Goal: Information Seeking & Learning: Check status

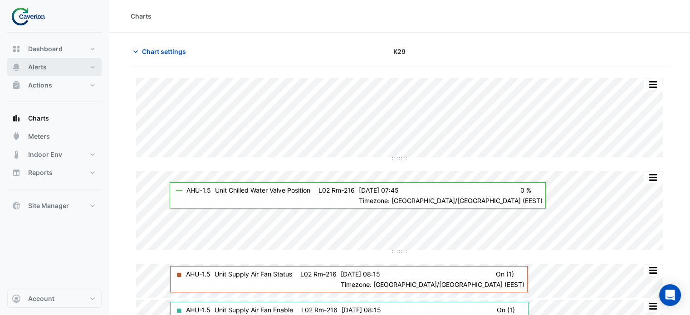
click at [41, 71] on span "Alerts" at bounding box center [37, 67] width 19 height 9
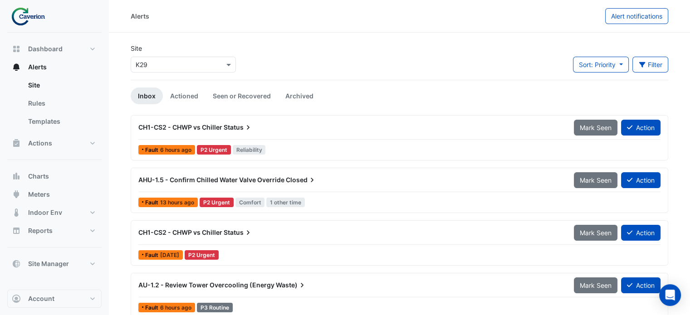
click at [160, 131] on span "CH1-CS2 - CHWP vs Chiller" at bounding box center [180, 127] width 84 height 8
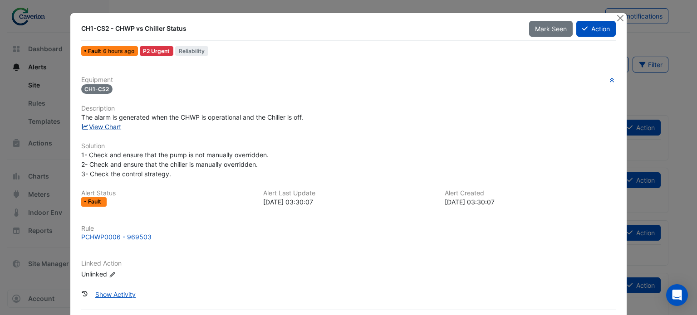
click at [101, 128] on link "View Chart" at bounding box center [101, 127] width 40 height 8
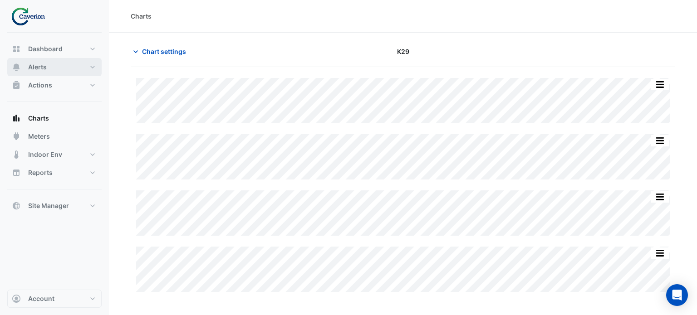
click at [42, 65] on span "Alerts" at bounding box center [37, 67] width 19 height 9
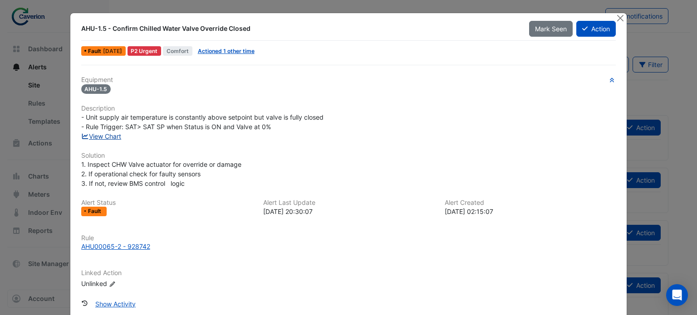
click at [94, 134] on link "View Chart" at bounding box center [101, 136] width 40 height 8
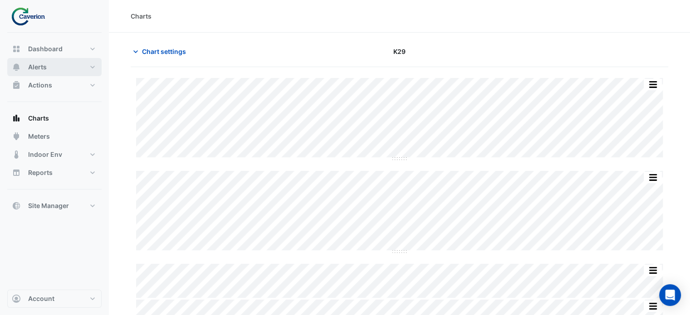
click at [50, 68] on button "Alerts" at bounding box center [54, 67] width 94 height 18
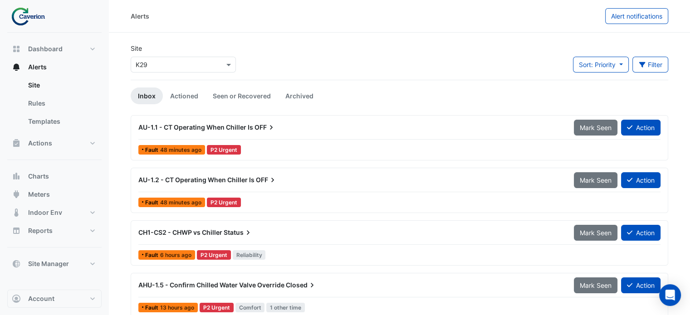
click at [221, 124] on span "AU-1.1 - CT Operating When Chiller Is" at bounding box center [195, 127] width 115 height 8
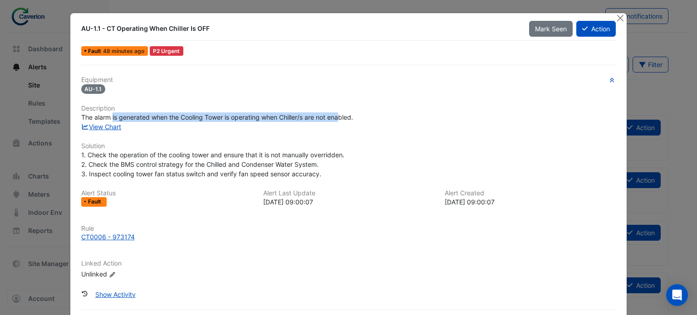
drag, startPoint x: 108, startPoint y: 114, endPoint x: 346, endPoint y: 119, distance: 238.1
click at [345, 121] on div "The alarm is generated when the Cooling Tower is operating when Chiller/s are n…" at bounding box center [348, 117] width 535 height 10
click at [300, 135] on div "Equipment AU-1.1 Description The alarm is generated when the Cooling Tower is o…" at bounding box center [348, 181] width 535 height 210
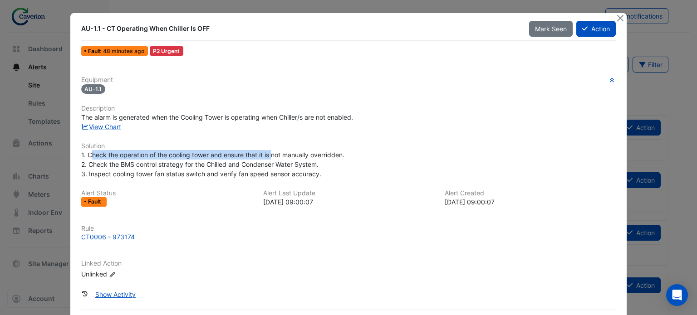
drag, startPoint x: 97, startPoint y: 153, endPoint x: 294, endPoint y: 152, distance: 197.3
click at [293, 153] on span "1. Check the operation of the cooling tower and ensure that it is not manually …" at bounding box center [213, 164] width 265 height 27
click at [295, 152] on span "1. Check the operation of the cooling tower and ensure that it is not manually …" at bounding box center [213, 164] width 265 height 27
drag, startPoint x: 218, startPoint y: 154, endPoint x: 267, endPoint y: 148, distance: 48.9
click at [263, 148] on div "Equipment AU-1.1 Description The alarm is generated when the Cooling Tower is o…" at bounding box center [348, 181] width 535 height 210
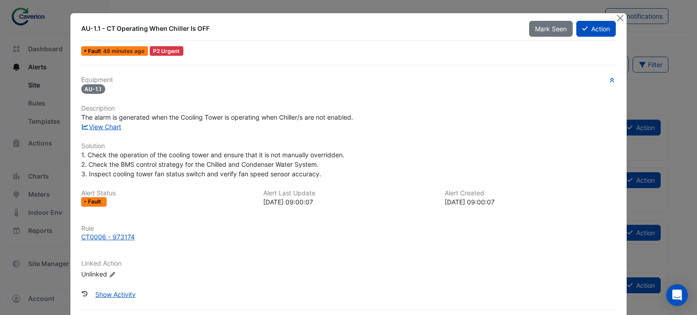
click at [281, 151] on span "1. Check the operation of the cooling tower and ensure that it is not manually …" at bounding box center [213, 164] width 265 height 27
click at [286, 151] on span "1. Check the operation of the cooling tower and ensure that it is not manually …" at bounding box center [213, 164] width 265 height 27
click at [104, 238] on div "CT0006 - 973174" at bounding box center [108, 237] width 54 height 10
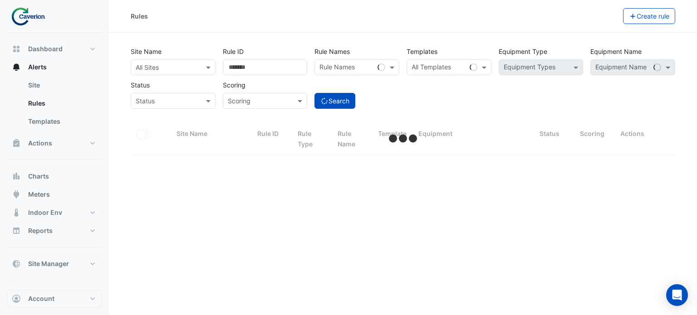
select select "***"
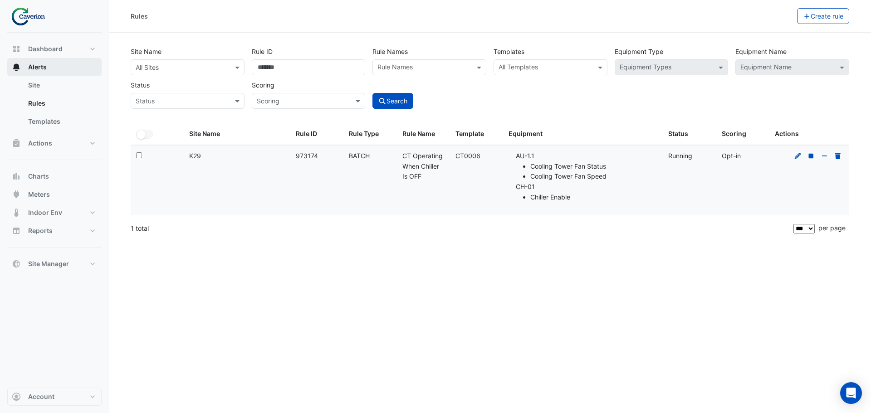
click at [32, 65] on span "Alerts" at bounding box center [37, 67] width 19 height 9
click at [29, 107] on link "Rules" at bounding box center [61, 103] width 81 height 18
click at [34, 101] on link "Rules" at bounding box center [61, 103] width 81 height 18
click at [30, 51] on span "Dashboard" at bounding box center [45, 48] width 34 height 9
select select "***"
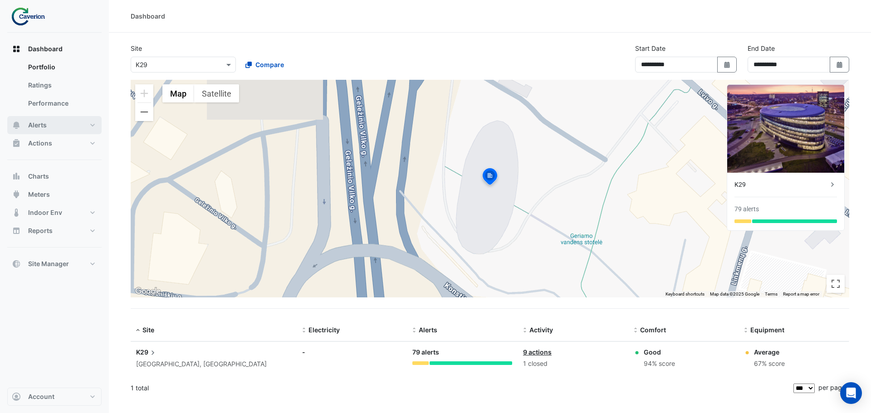
click at [59, 127] on button "Alerts" at bounding box center [54, 125] width 94 height 18
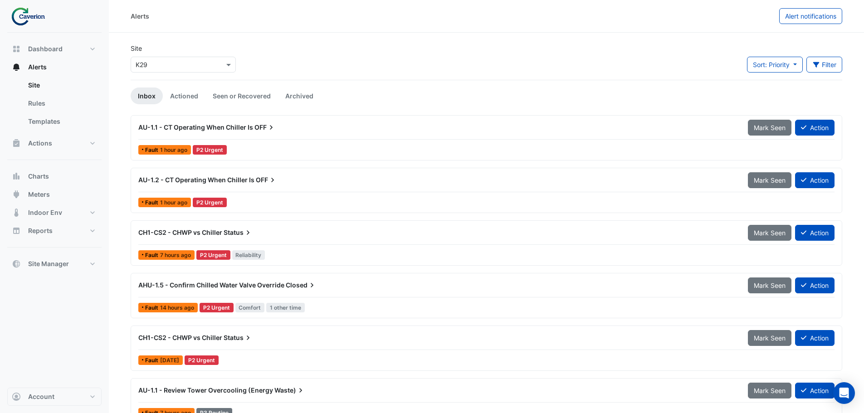
click at [234, 120] on div "AU-1.1 - CT Operating When Chiller Is OFF" at bounding box center [437, 127] width 609 height 16
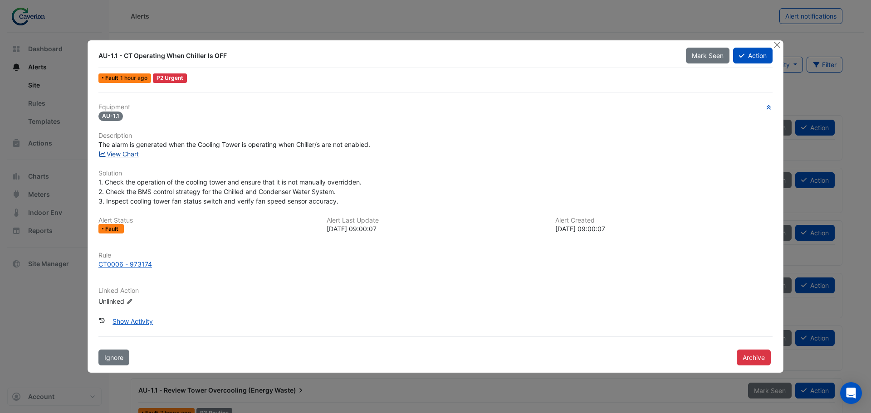
click at [114, 155] on link "View Chart" at bounding box center [118, 154] width 40 height 8
click at [696, 45] on button "Close" at bounding box center [777, 45] width 10 height 10
